Goal: Information Seeking & Learning: Learn about a topic

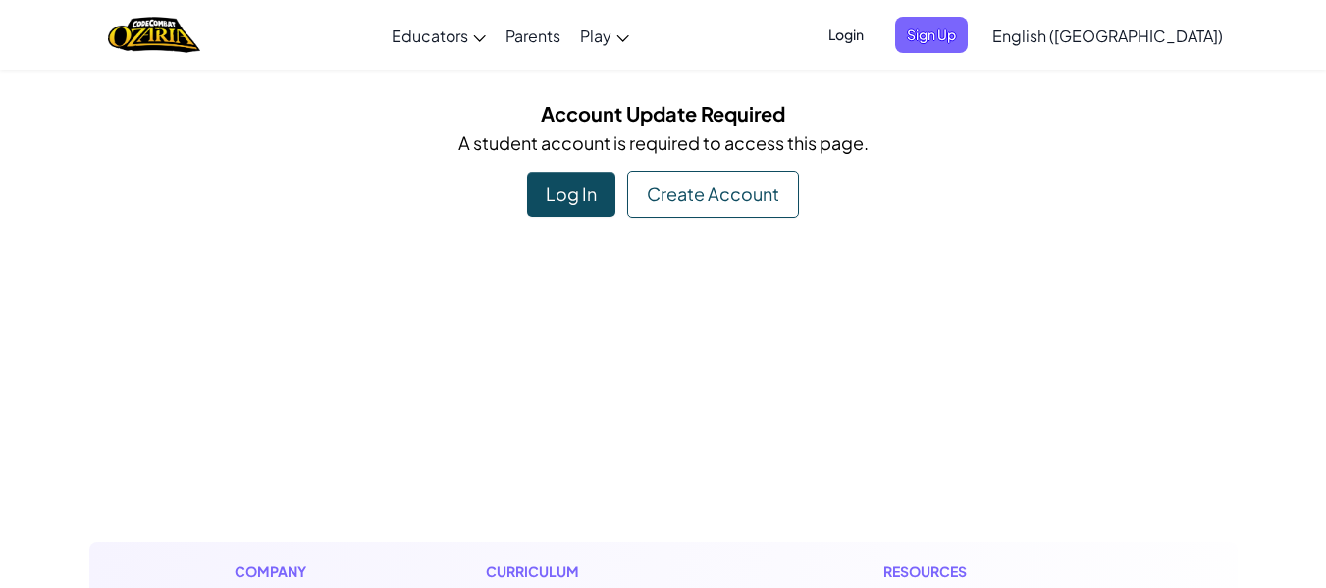
drag, startPoint x: 0, startPoint y: 0, endPoint x: 410, endPoint y: 138, distance: 433.0
click at [412, 138] on p "A student account is required to access this page." at bounding box center [663, 143] width 1119 height 28
click at [770, 190] on div "Create Account" at bounding box center [713, 194] width 172 height 47
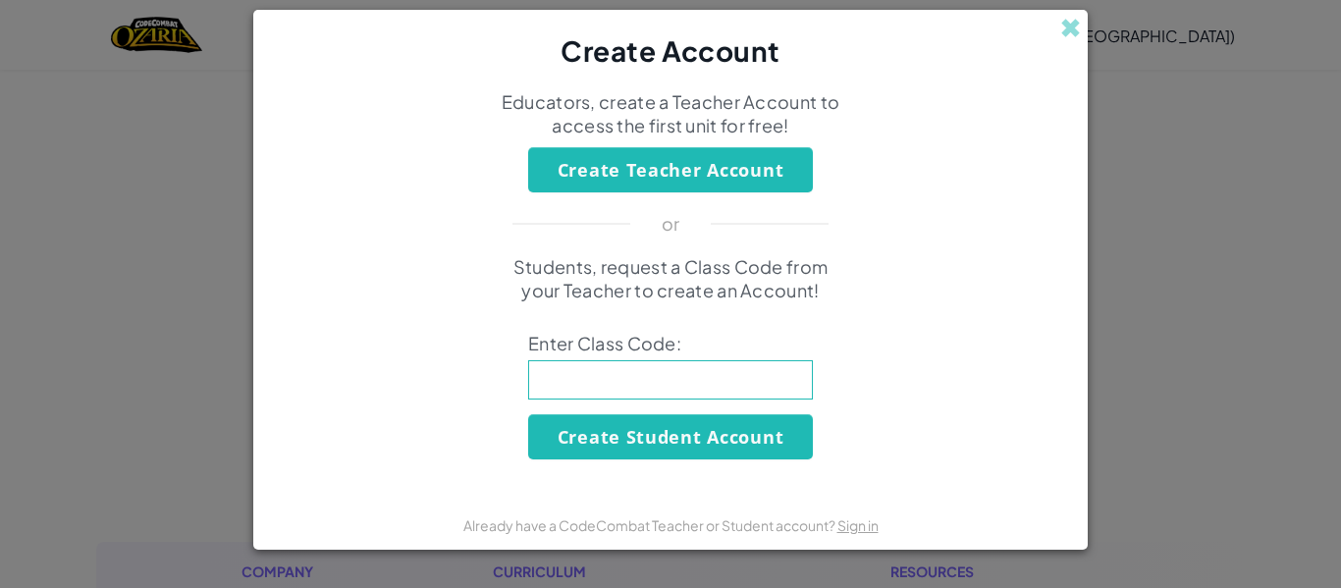
click at [1077, 27] on span at bounding box center [1070, 28] width 21 height 21
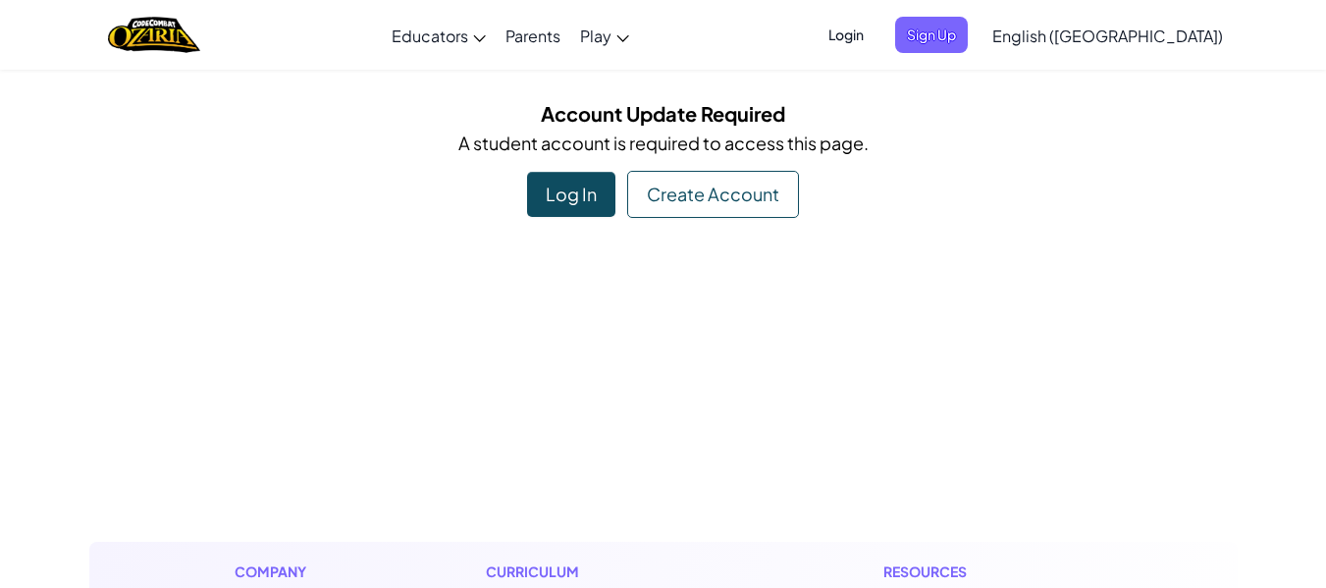
click at [576, 196] on div "Log In" at bounding box center [571, 194] width 88 height 45
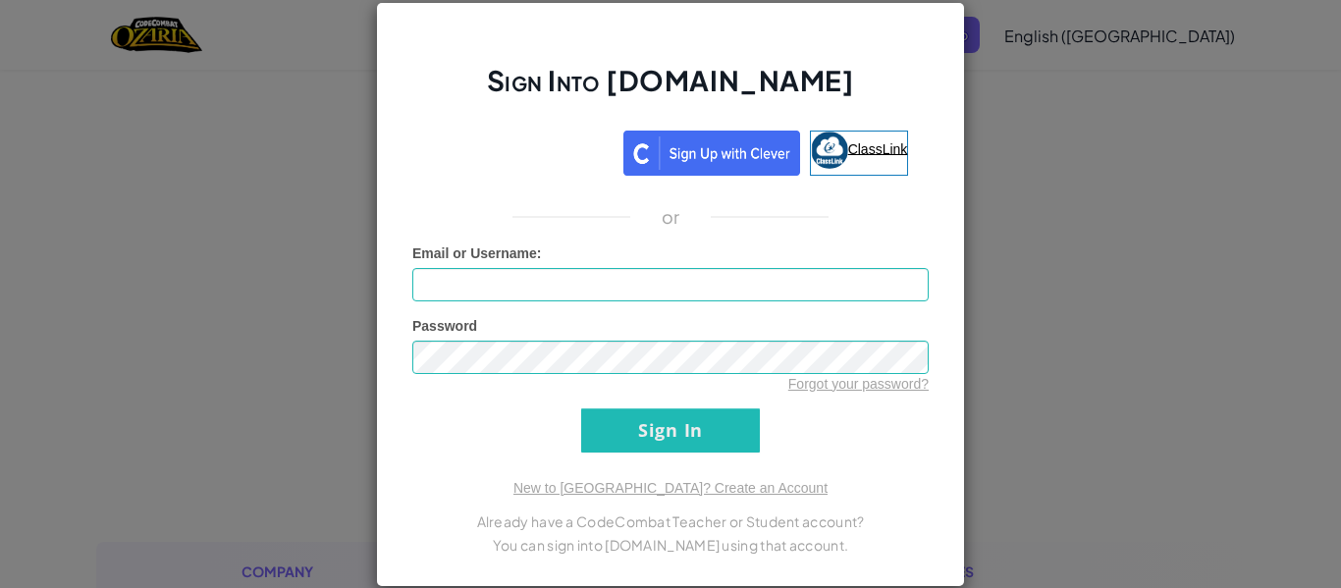
click at [849, 141] on span "ClassLink" at bounding box center [878, 148] width 60 height 16
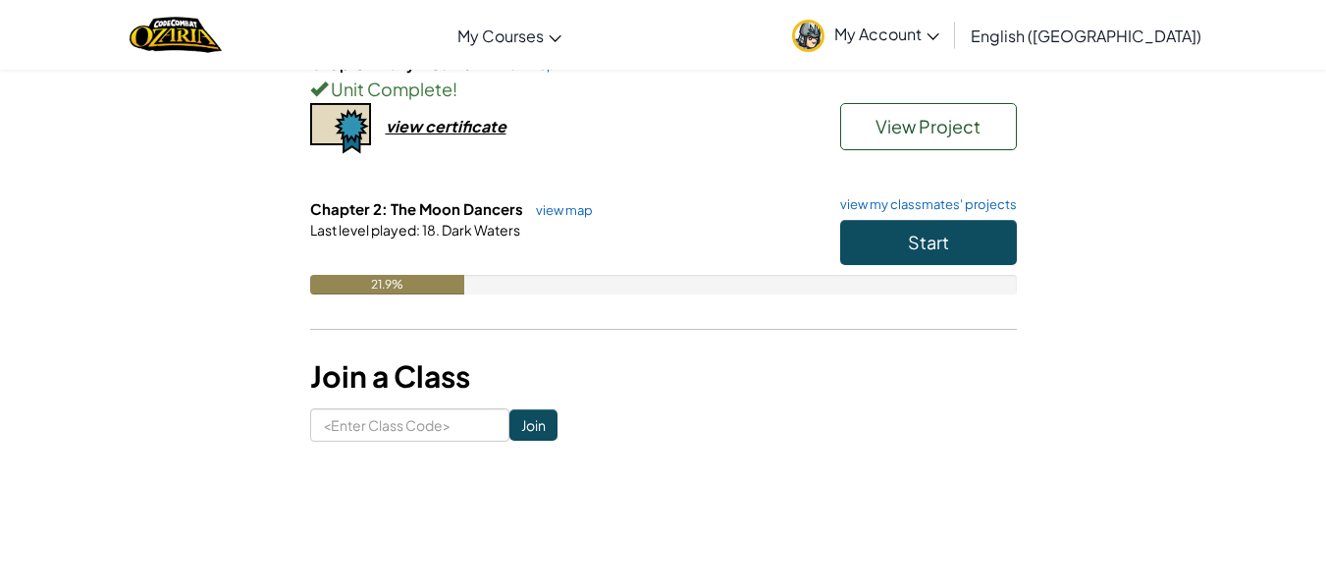
scroll to position [294, 0]
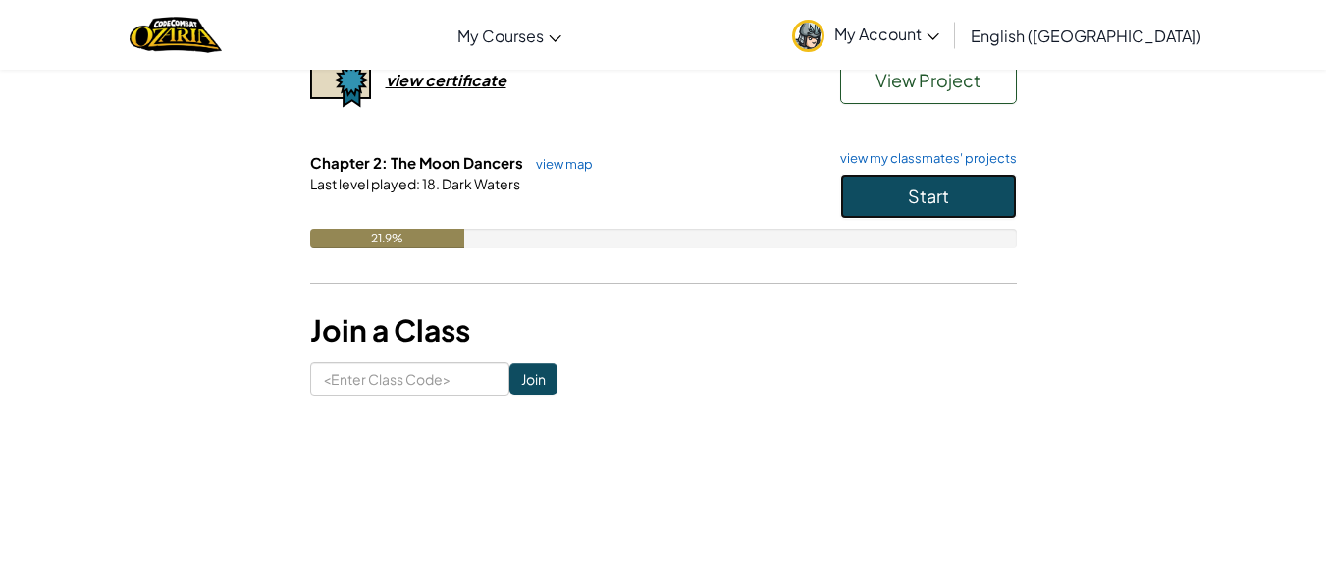
click at [1006, 177] on button "Start" at bounding box center [928, 196] width 177 height 45
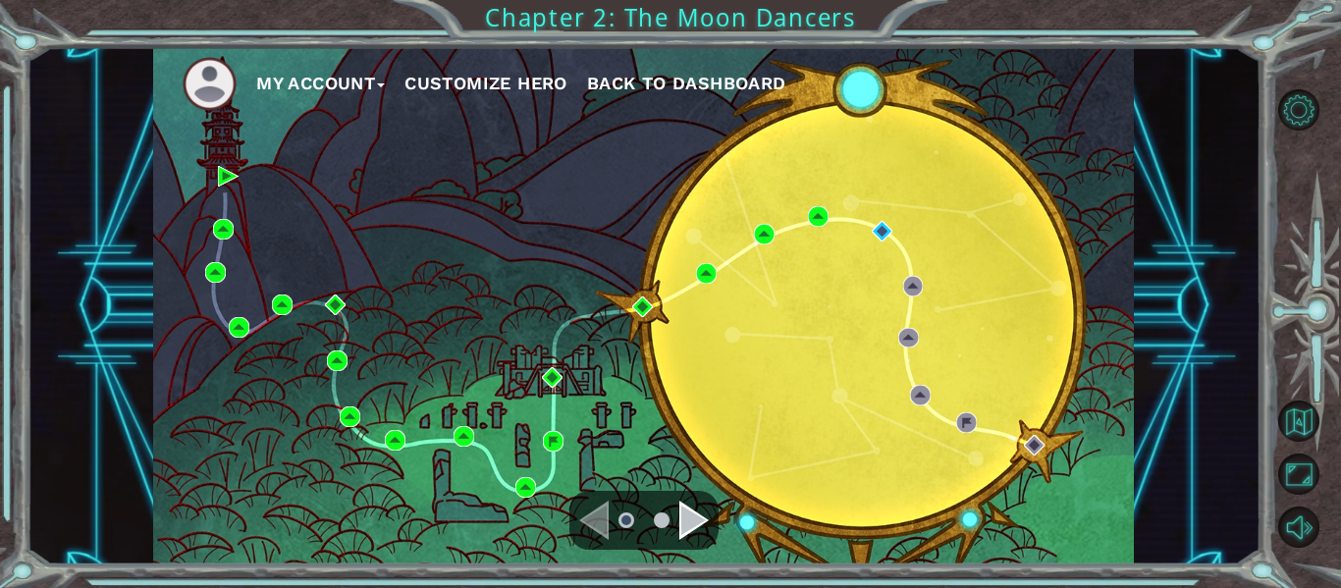
click at [688, 517] on div "Navigate to the next page" at bounding box center [693, 520] width 29 height 39
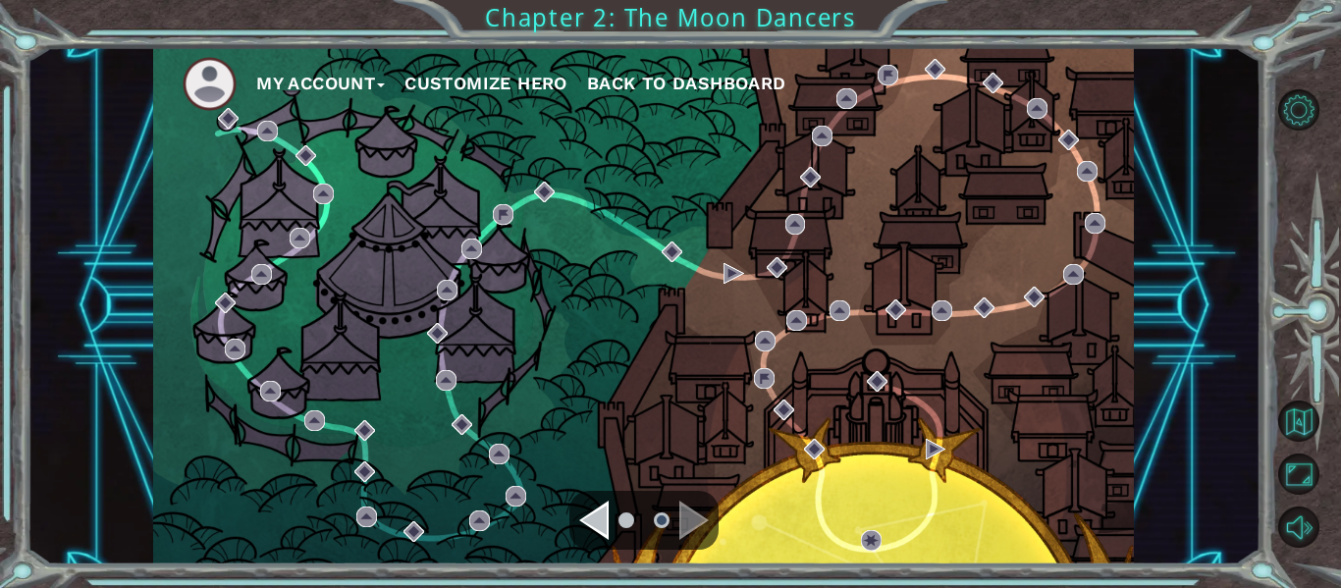
click at [585, 527] on div "Navigate to the previous page" at bounding box center [593, 520] width 29 height 39
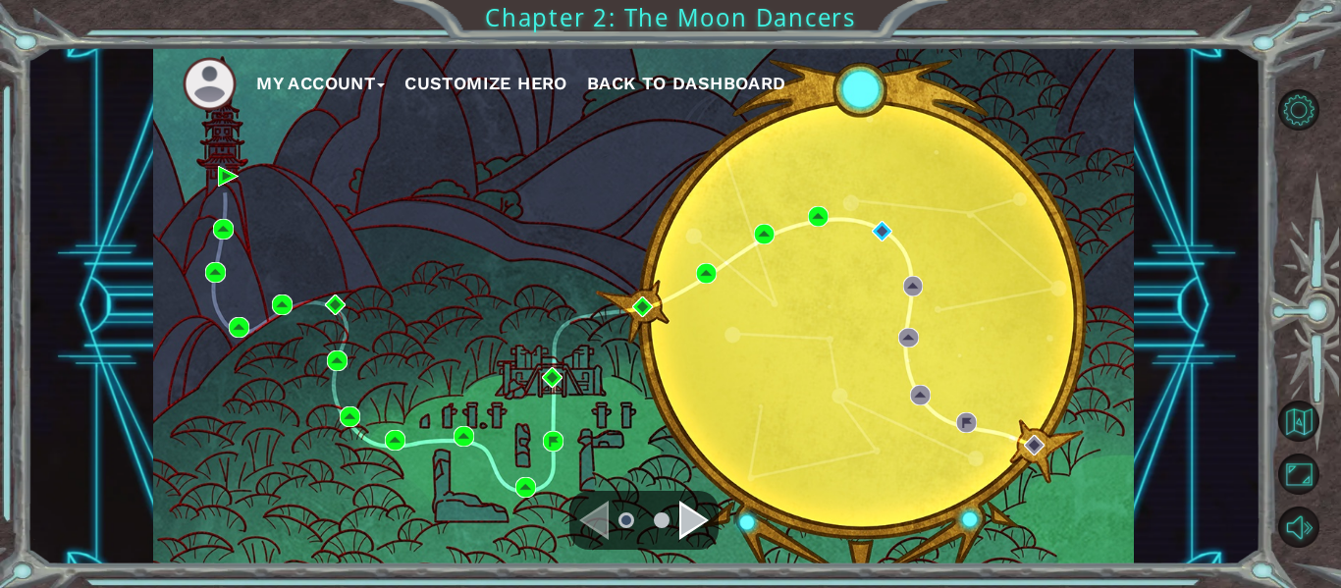
click at [680, 516] on div "Navigate to the next page" at bounding box center [693, 520] width 29 height 39
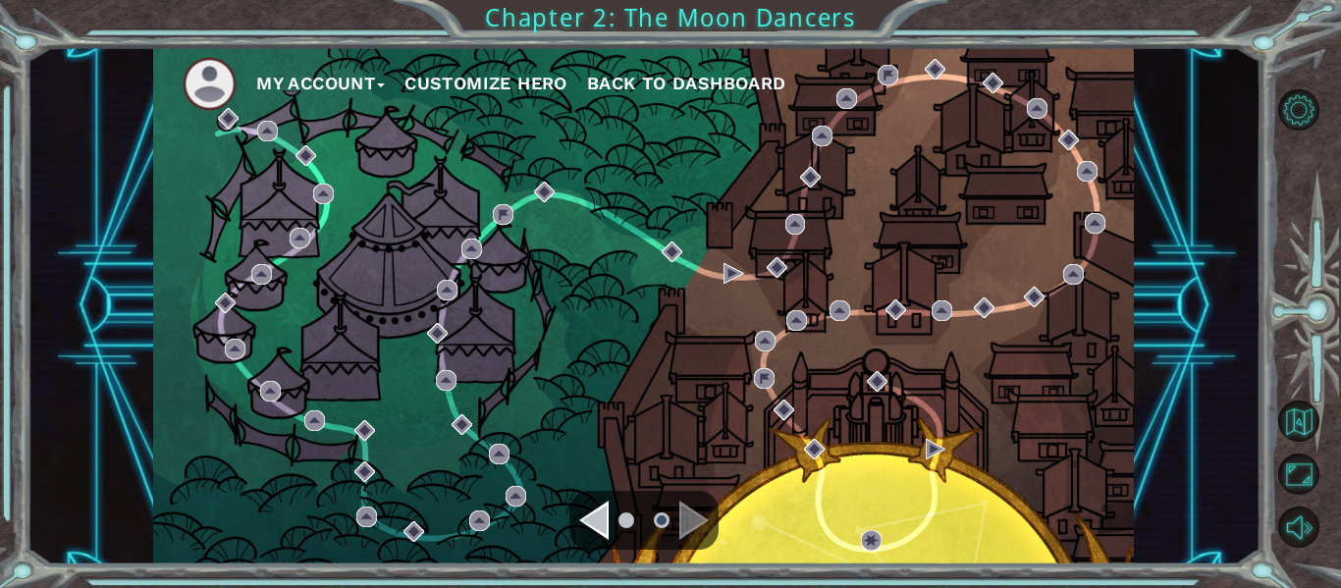
click at [572, 516] on div at bounding box center [643, 520] width 149 height 59
click at [591, 516] on div "Navigate to the previous page" at bounding box center [593, 520] width 29 height 39
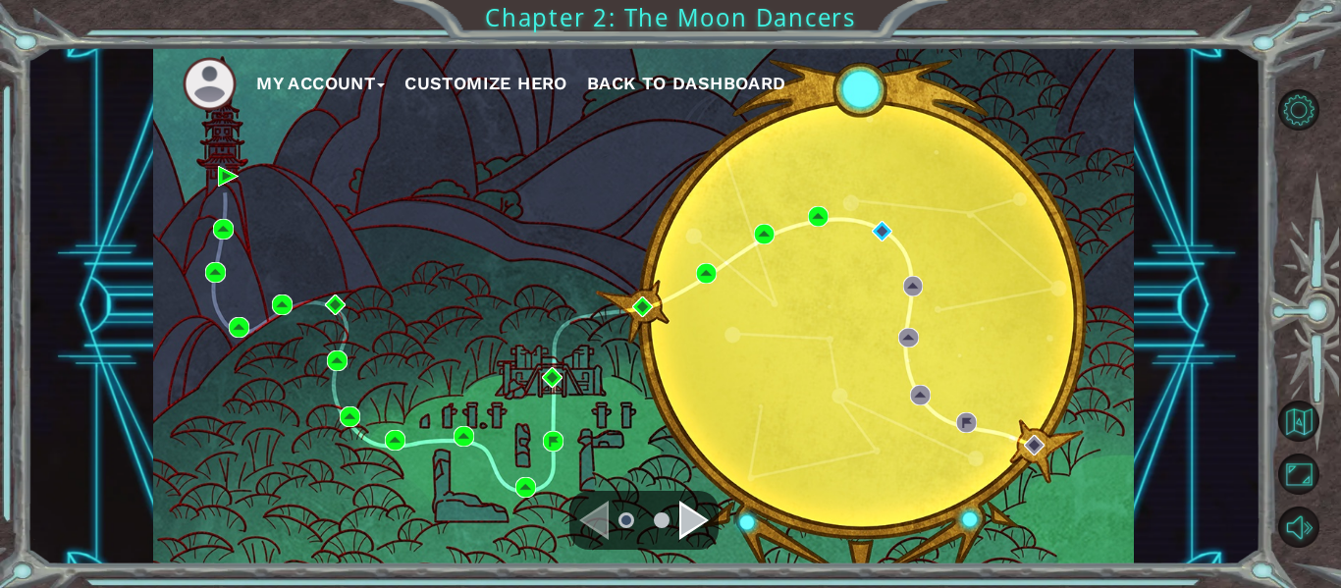
click at [682, 523] on div "Navigate to the next page" at bounding box center [693, 520] width 29 height 39
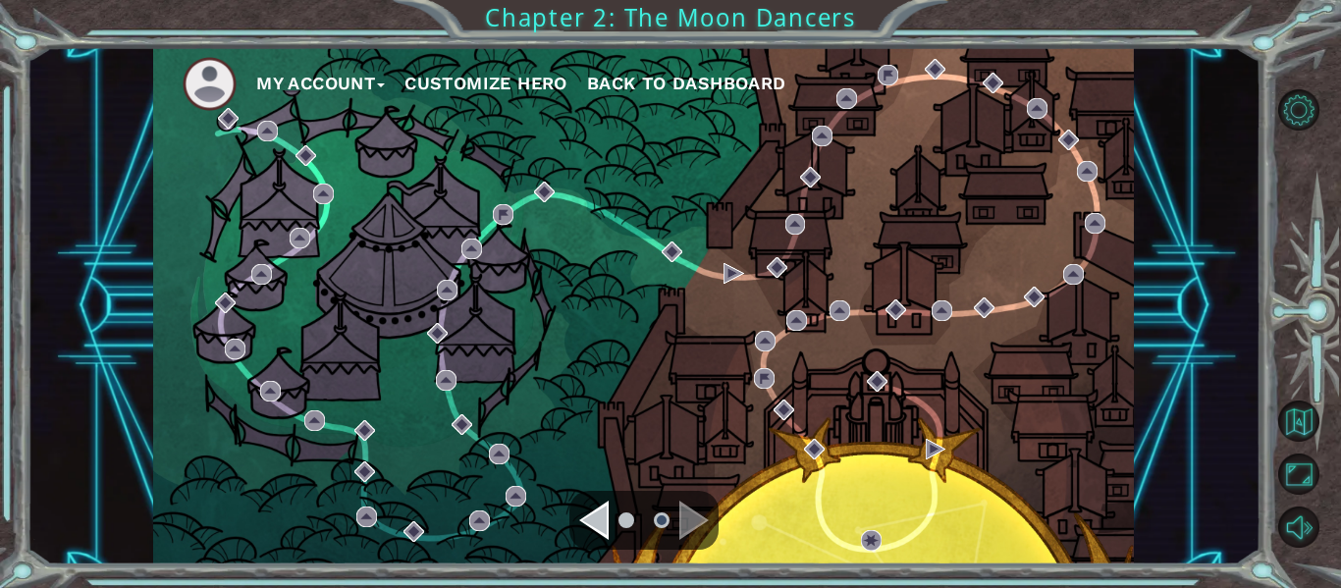
click at [587, 504] on div "Navigate to the previous page" at bounding box center [593, 520] width 29 height 39
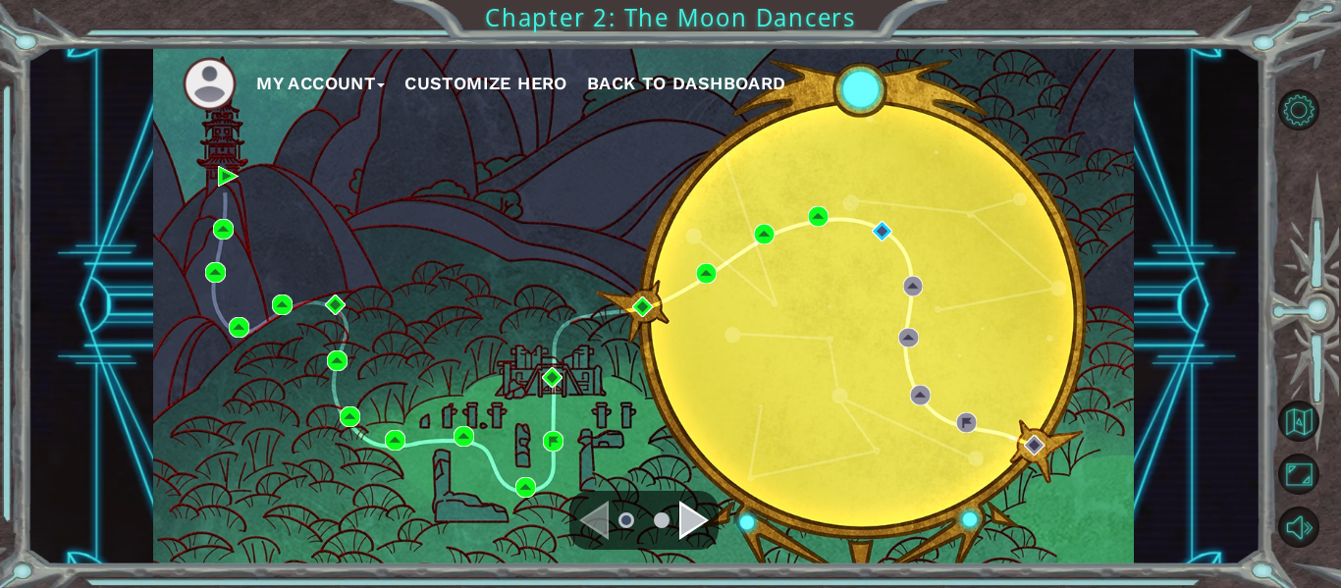
click at [682, 519] on div "Navigate to the next page" at bounding box center [693, 520] width 29 height 39
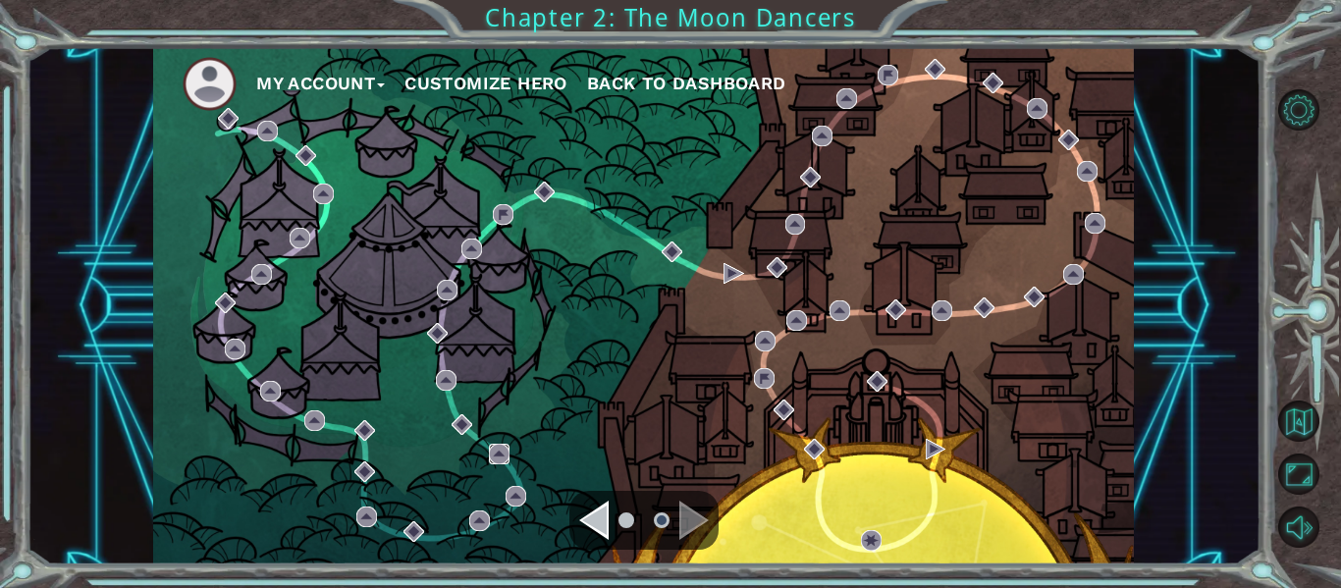
click at [494, 449] on img at bounding box center [499, 454] width 21 height 21
click at [602, 503] on div "Navigate to the previous page" at bounding box center [593, 520] width 29 height 39
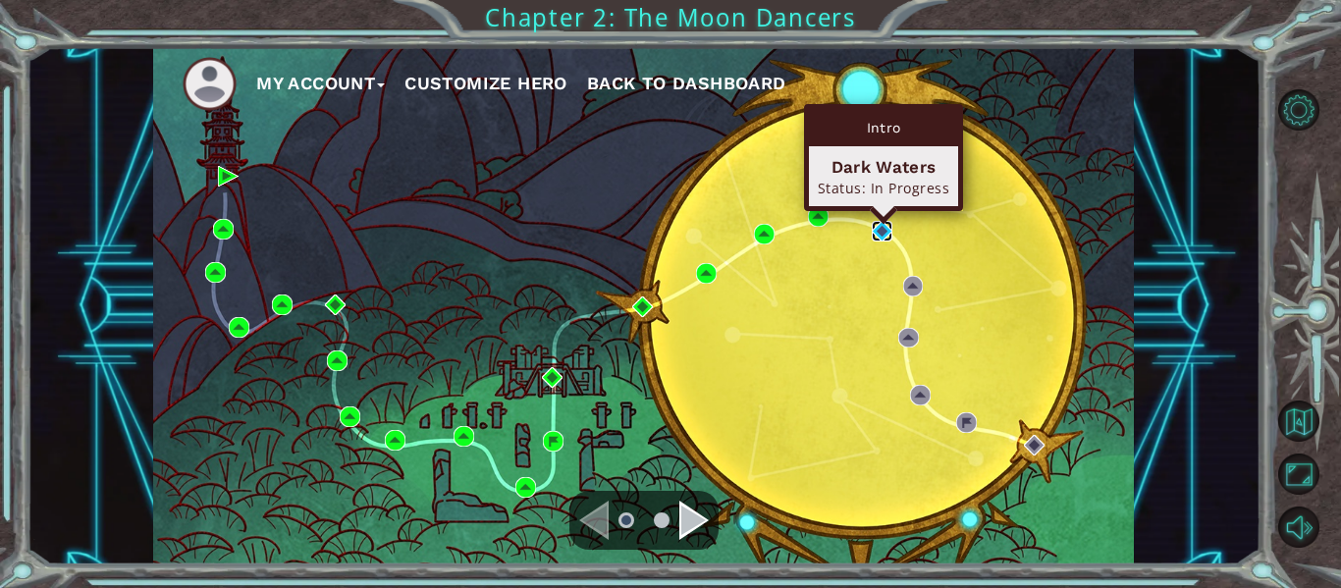
click at [884, 227] on img at bounding box center [882, 231] width 21 height 21
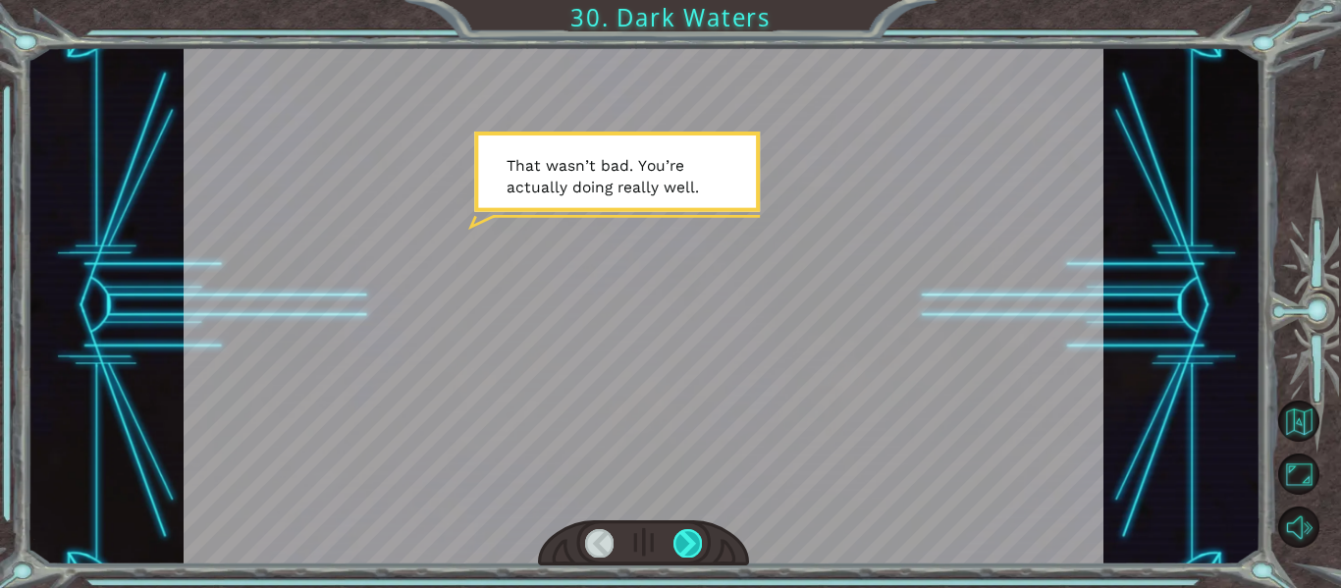
click at [691, 534] on div at bounding box center [687, 542] width 28 height 27
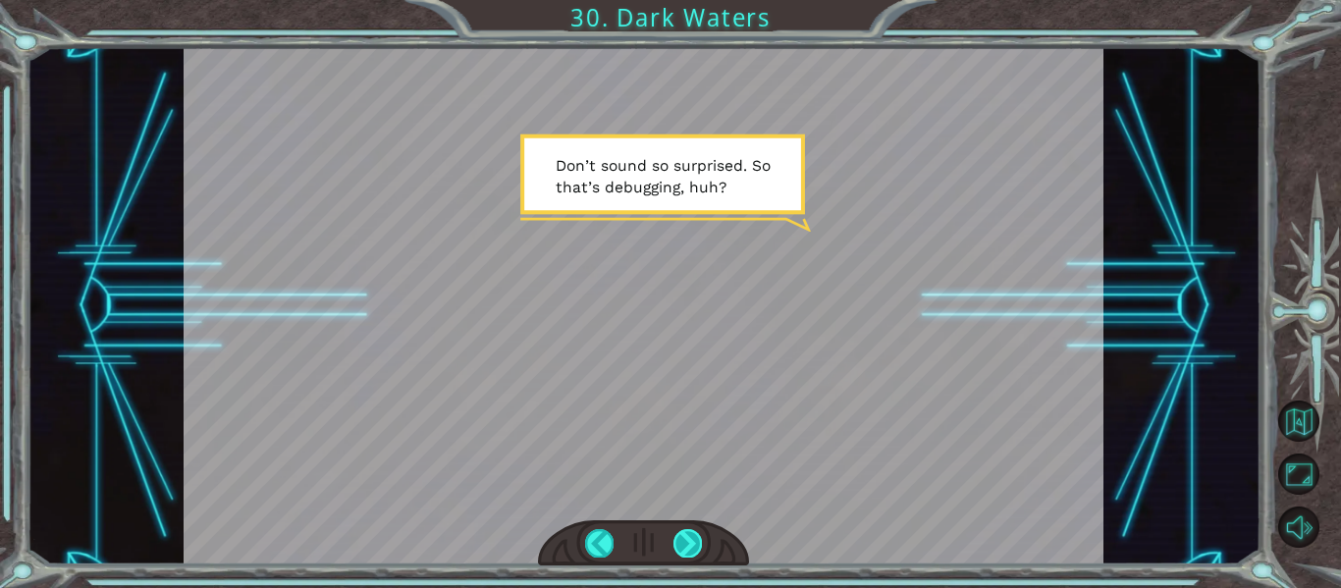
click at [690, 537] on div at bounding box center [687, 542] width 28 height 27
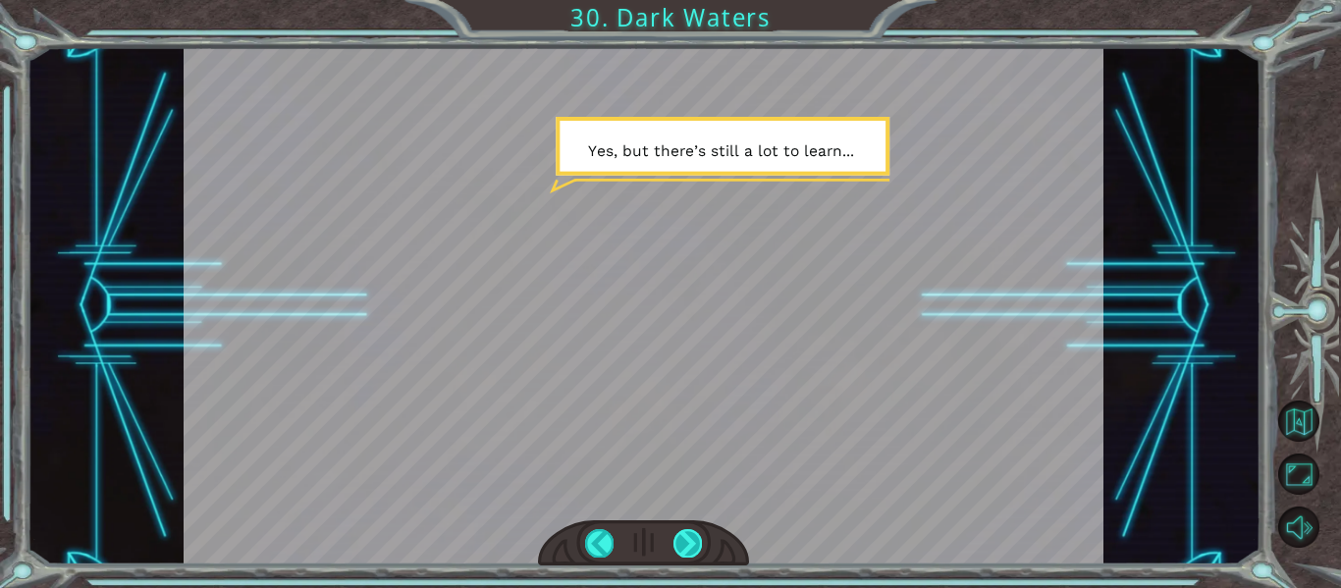
click at [673, 543] on div at bounding box center [687, 542] width 28 height 27
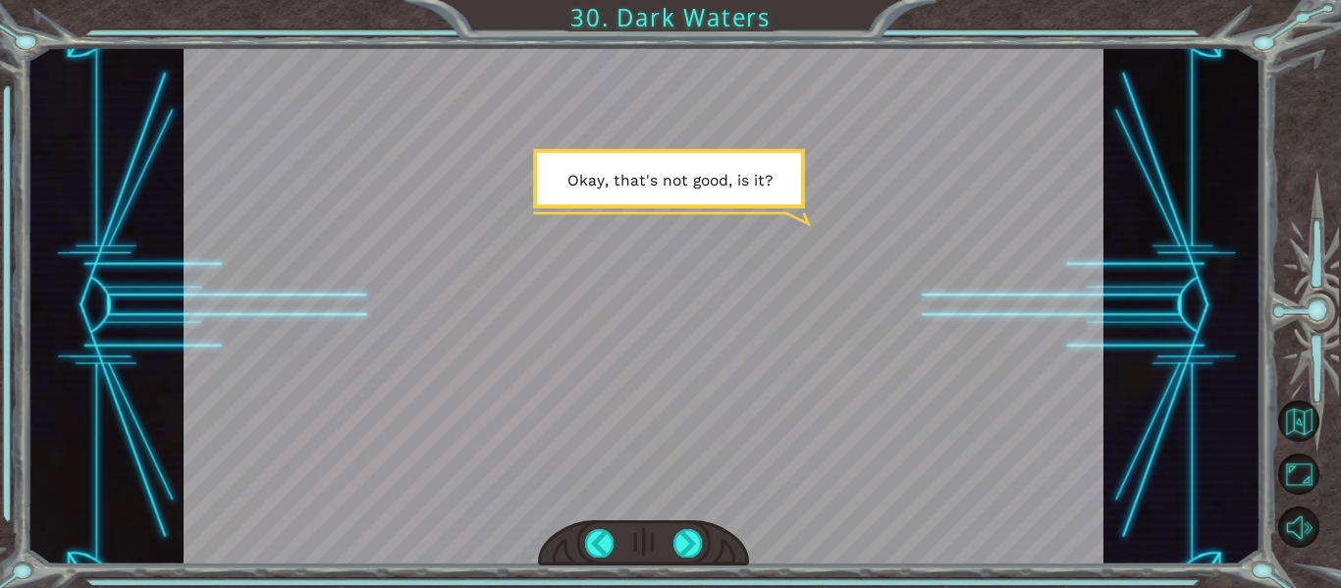
click at [671, 544] on div at bounding box center [644, 543] width 212 height 46
drag, startPoint x: 699, startPoint y: 547, endPoint x: 689, endPoint y: 540, distance: 12.0
click at [690, 541] on div at bounding box center [687, 542] width 28 height 27
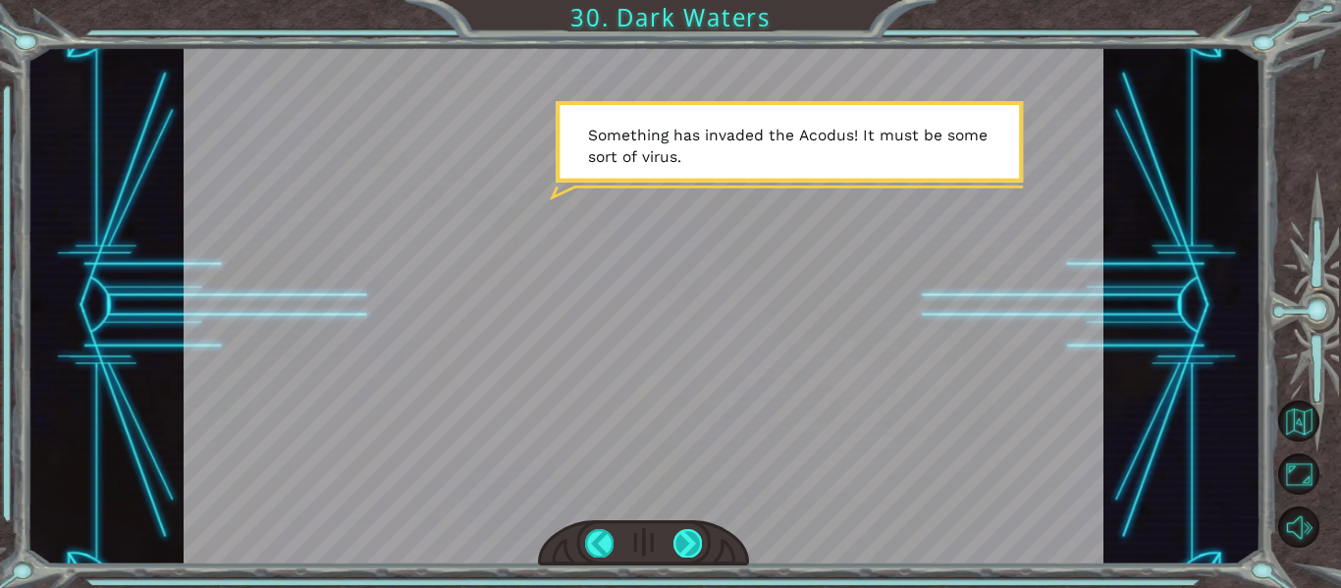
click at [679, 539] on div at bounding box center [687, 542] width 28 height 27
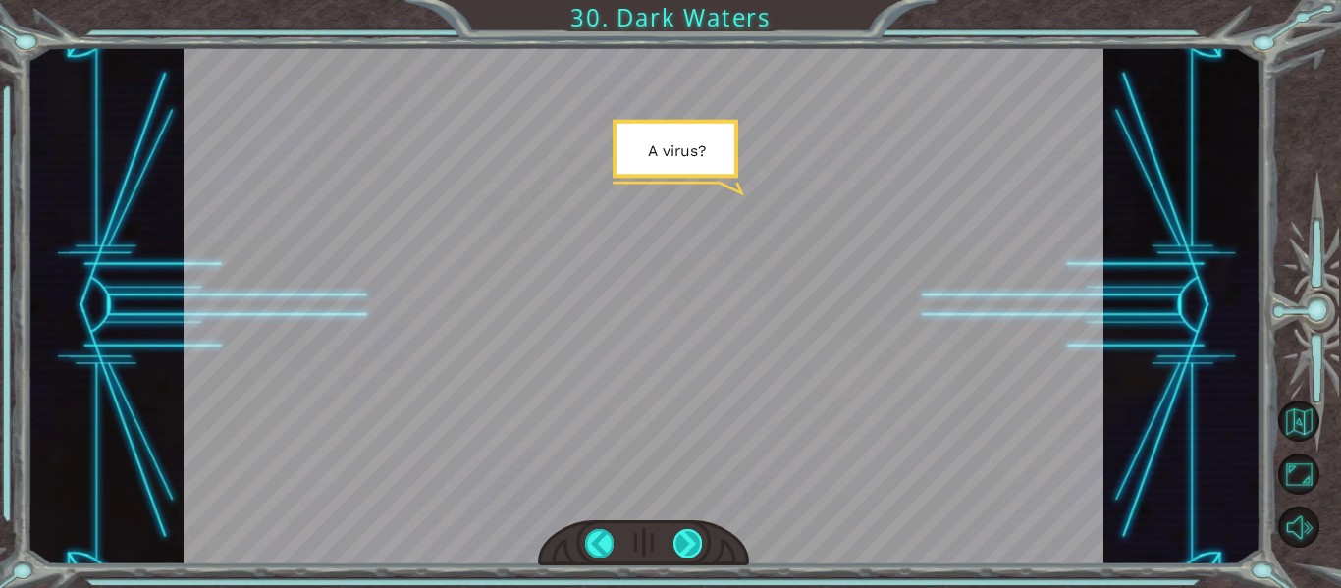
click at [678, 539] on div at bounding box center [687, 542] width 28 height 27
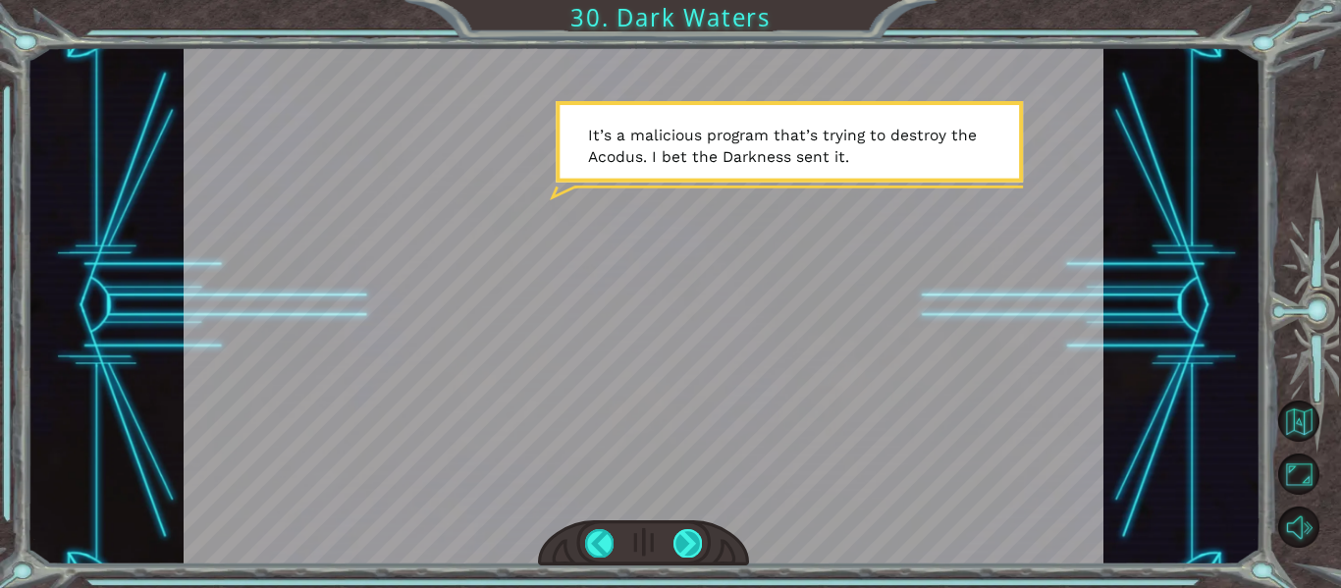
click at [682, 535] on div at bounding box center [687, 542] width 28 height 27
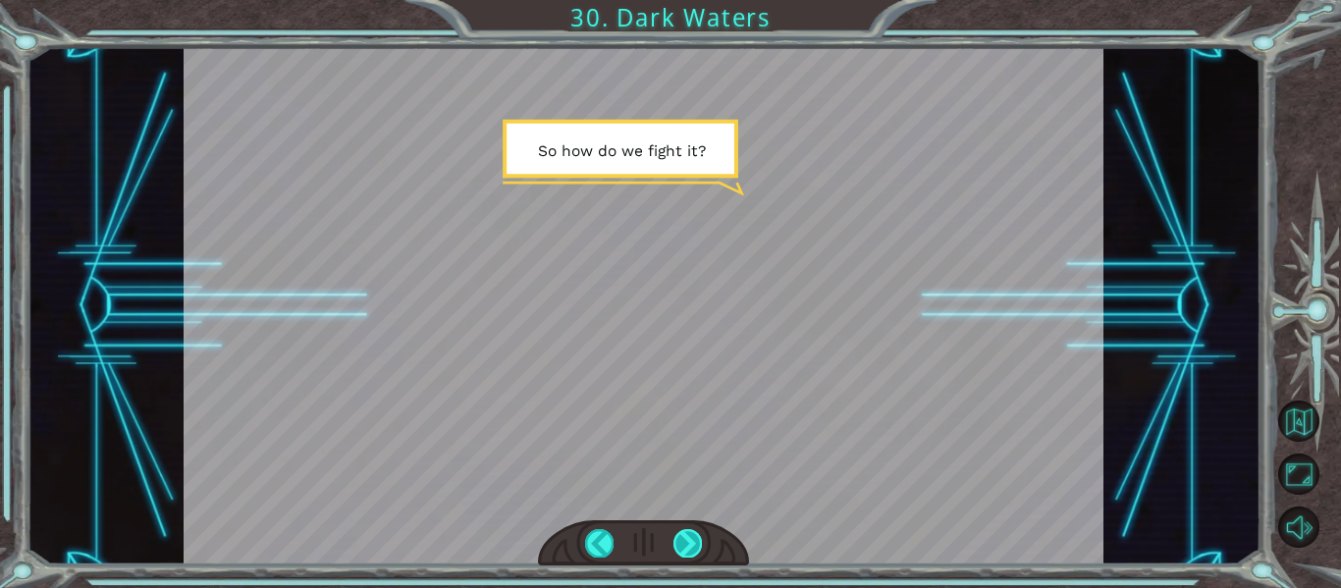
click at [682, 535] on div at bounding box center [687, 542] width 28 height 27
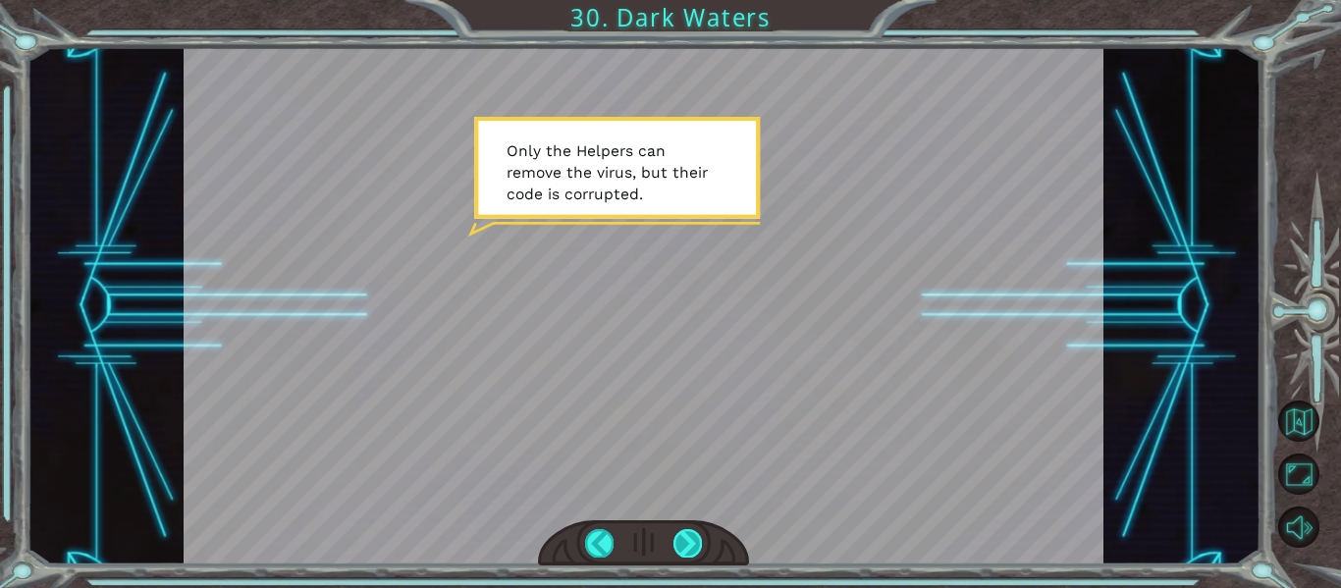
click at [687, 531] on div at bounding box center [687, 542] width 28 height 27
click at [683, 540] on div at bounding box center [687, 542] width 28 height 27
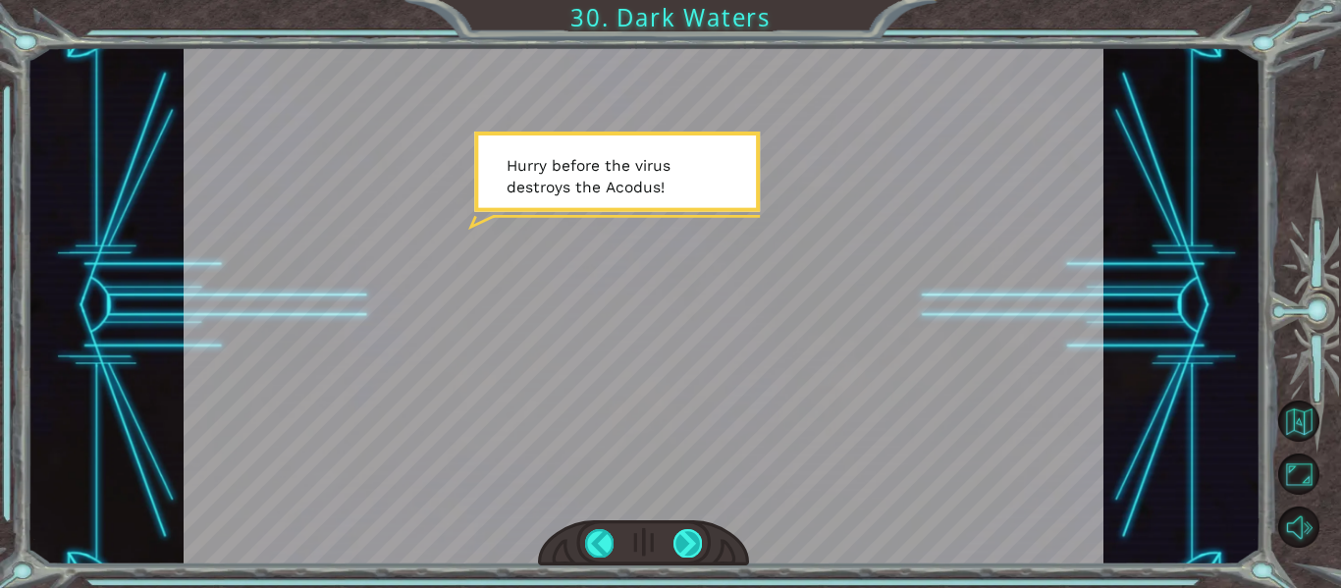
click at [683, 541] on div at bounding box center [687, 542] width 28 height 27
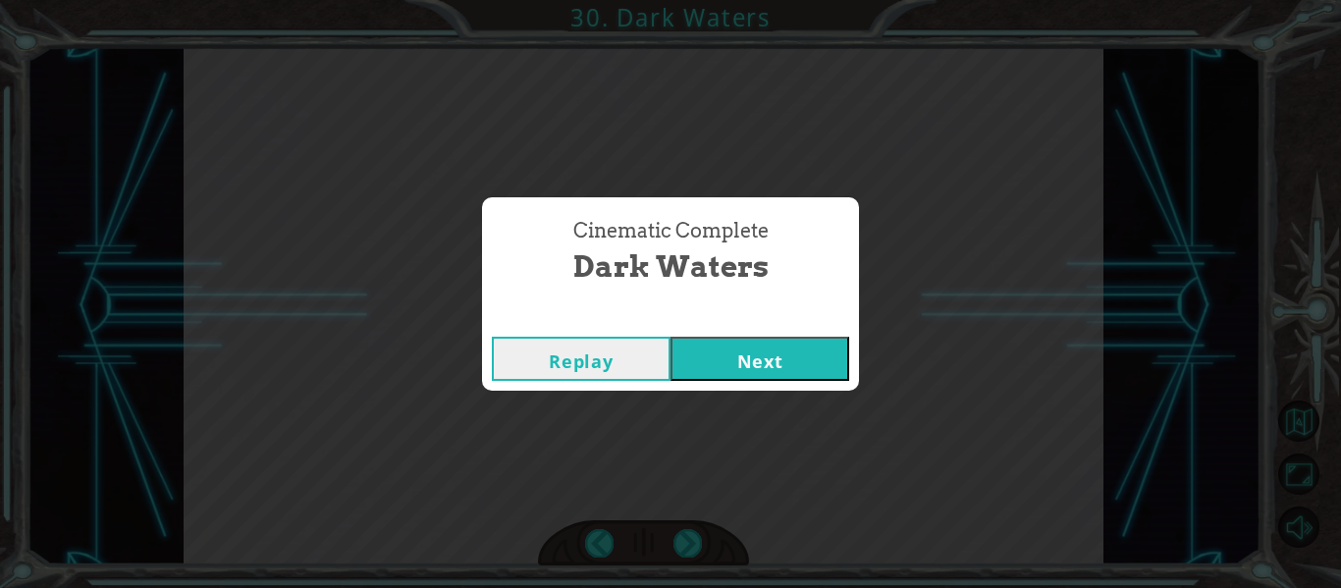
click at [712, 324] on div "Cinematic Complete" at bounding box center [670, 317] width 377 height 20
click at [705, 350] on button "Next" at bounding box center [759, 359] width 179 height 44
